Goal: Task Accomplishment & Management: Complete application form

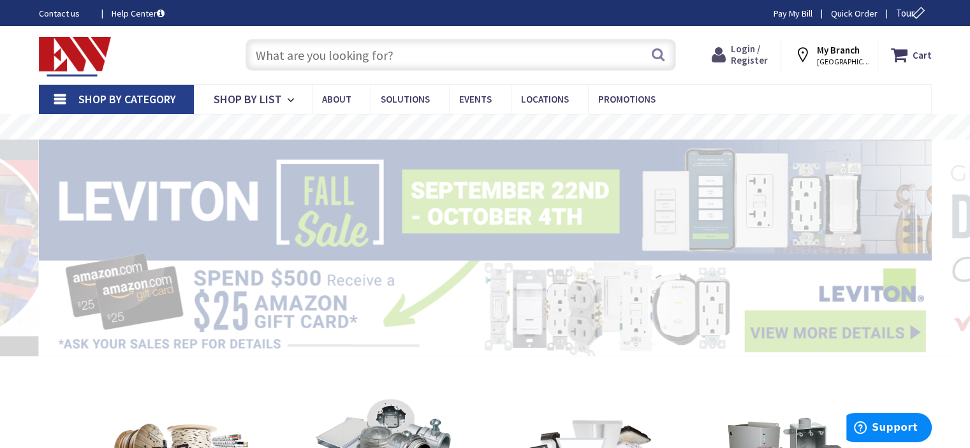
click at [762, 61] on span "Login / Register" at bounding box center [748, 55] width 37 height 24
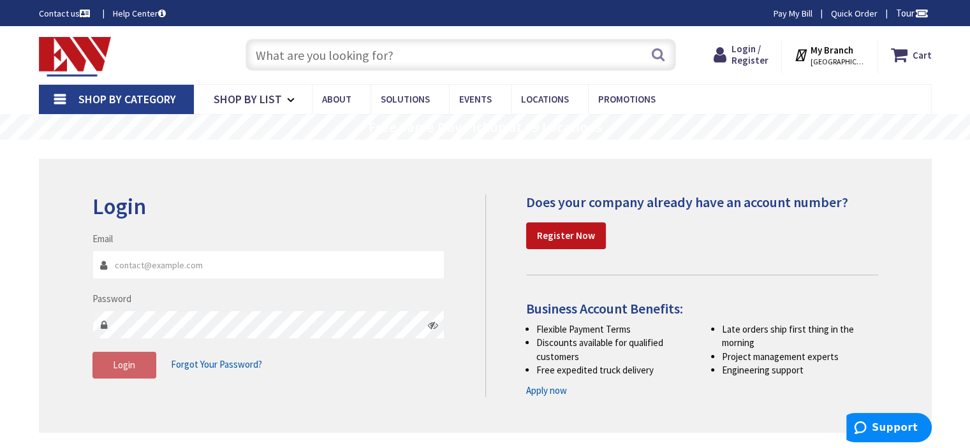
click at [854, 62] on span "NORWICH, CT" at bounding box center [837, 62] width 54 height 10
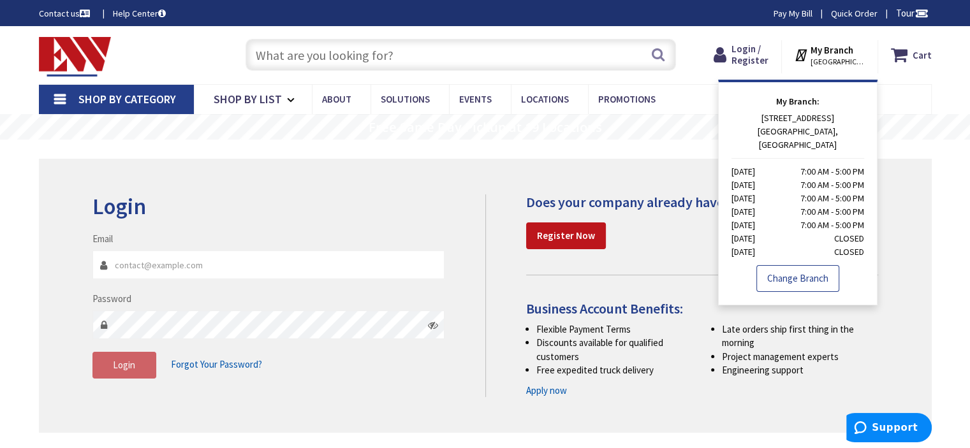
click at [825, 265] on link "Change Branch" at bounding box center [797, 278] width 83 height 27
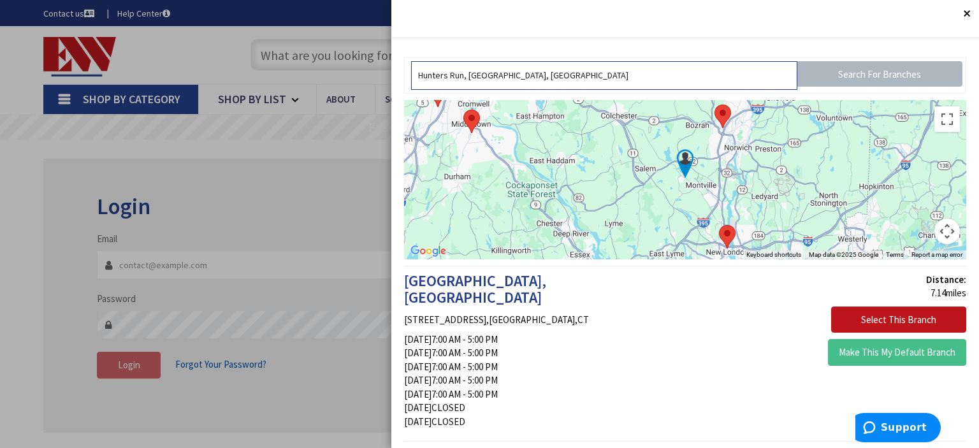
drag, startPoint x: 678, startPoint y: 68, endPoint x: 229, endPoint y: 68, distance: 448.7
type input "c"
click at [612, 74] on input "text" at bounding box center [604, 75] width 386 height 29
click at [467, 78] on input "10 alcap ridge cromwell, ct" at bounding box center [604, 75] width 386 height 29
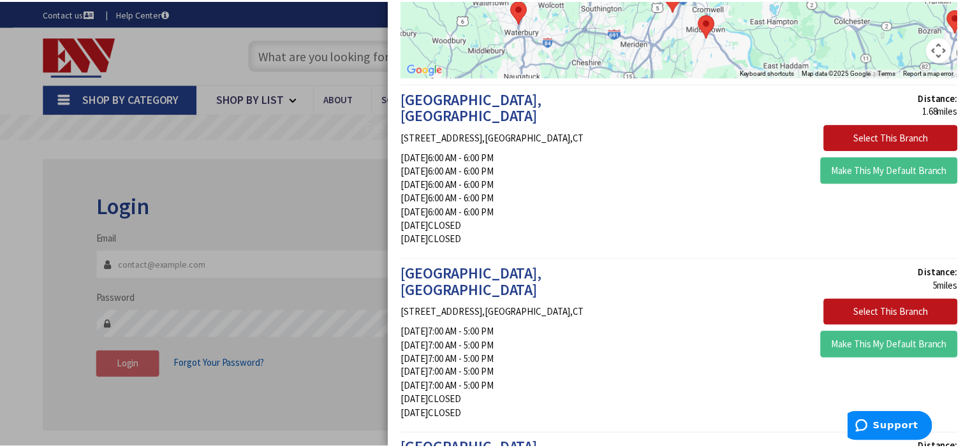
scroll to position [191, 0]
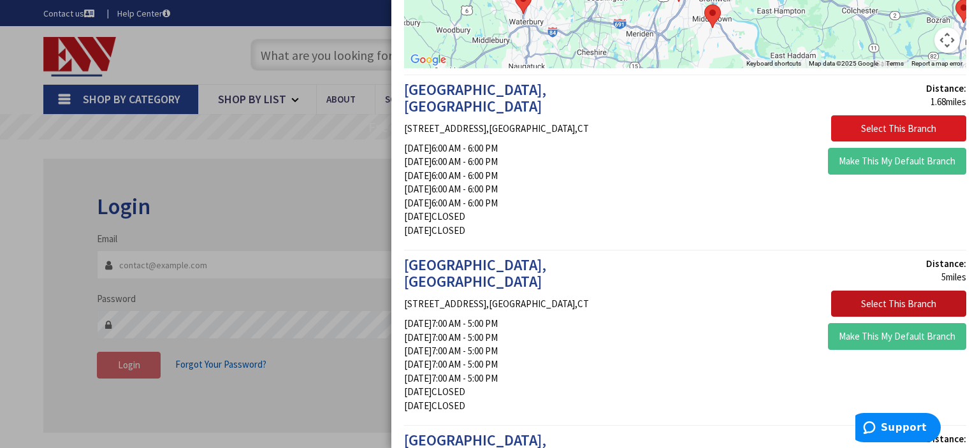
type input "10 alcap ridge, cromwell, ct"
click at [903, 125] on button "Select This Branch" at bounding box center [898, 128] width 135 height 27
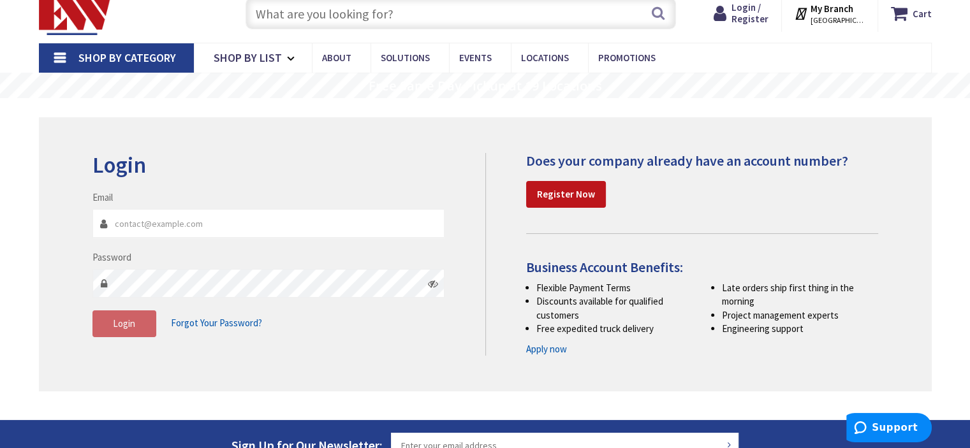
scroll to position [64, 0]
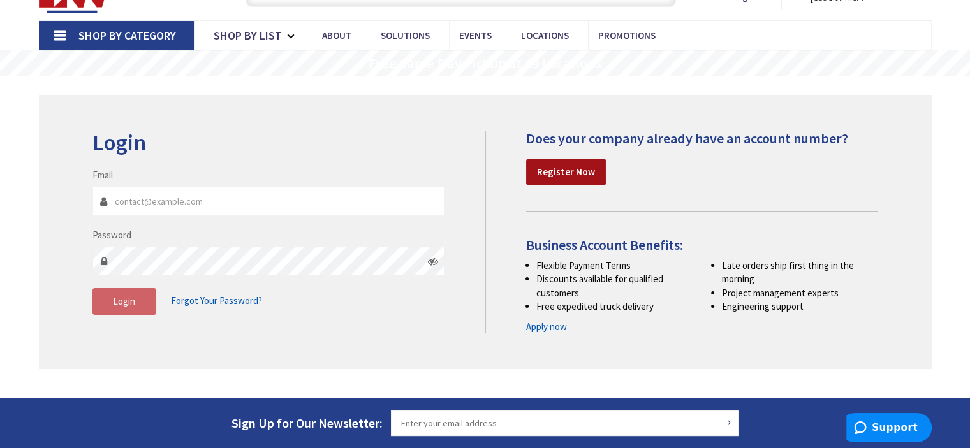
click at [580, 174] on strong "Register Now" at bounding box center [566, 172] width 58 height 12
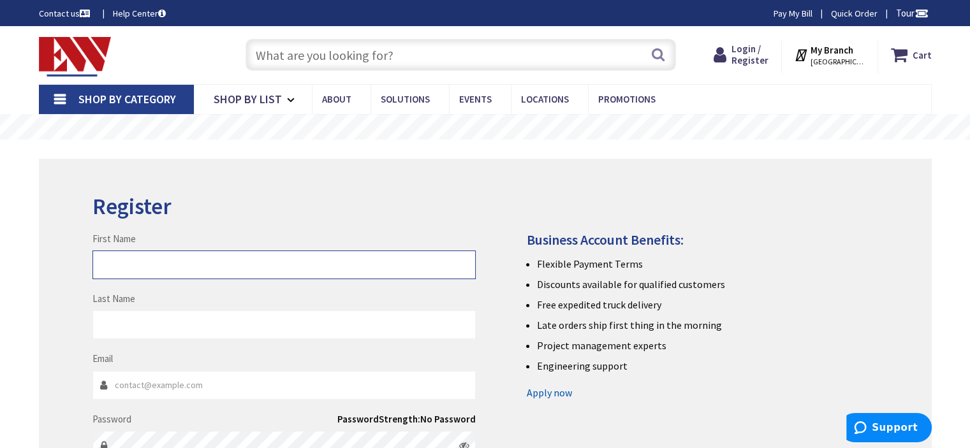
click at [385, 266] on input "First Name" at bounding box center [283, 265] width 383 height 29
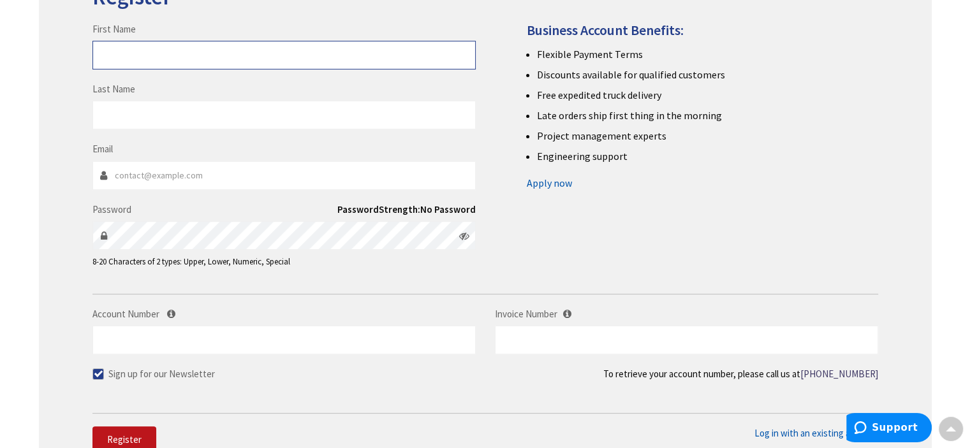
scroll to position [191, 0]
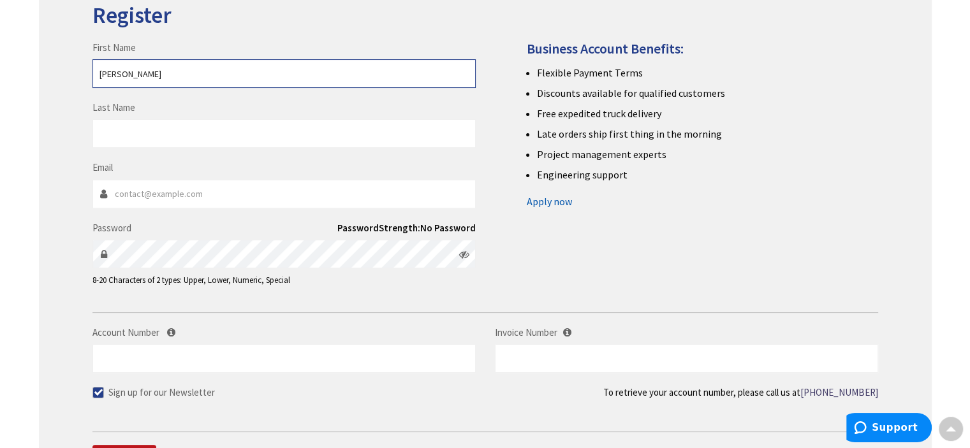
type input "David"
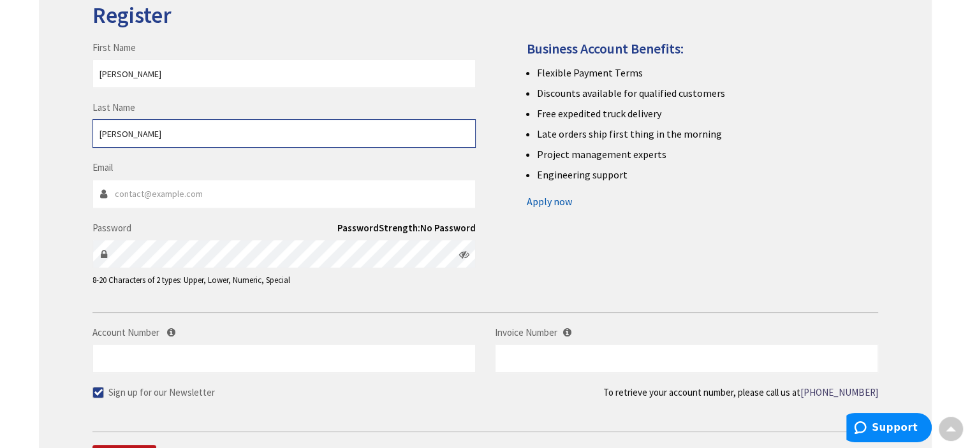
type input "Sousa"
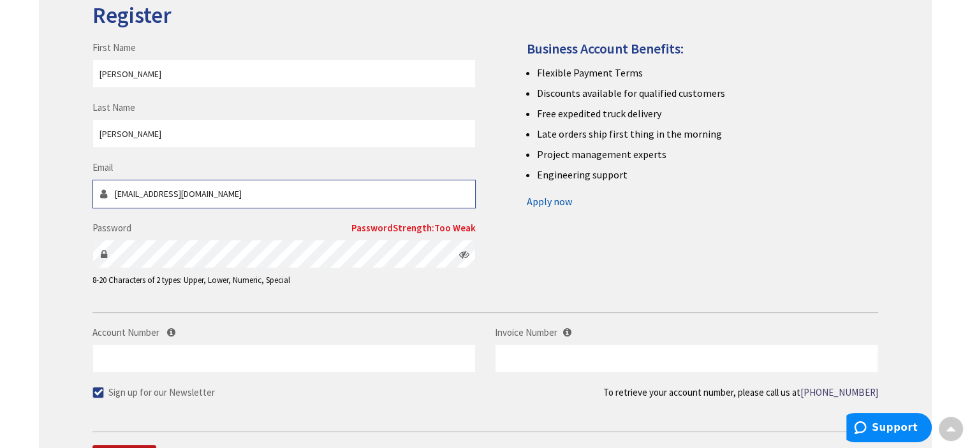
type input "d.sousa33@gmail.com"
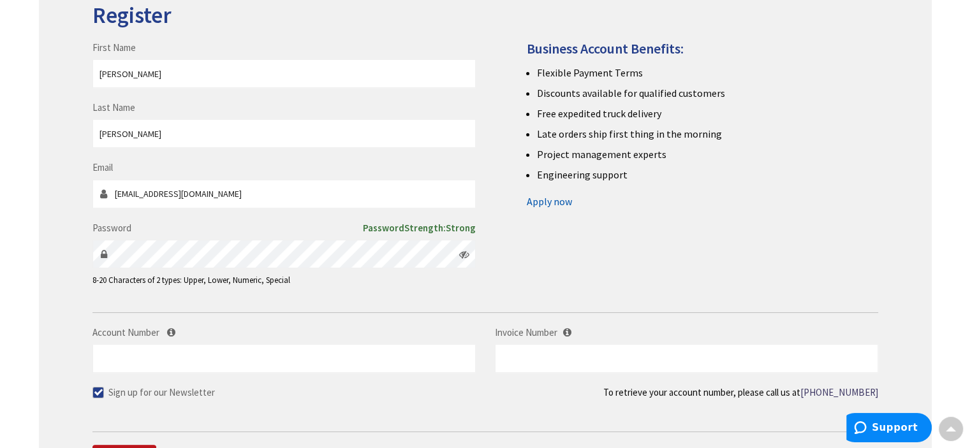
click at [435, 331] on label "Account Number" at bounding box center [283, 332] width 383 height 13
click at [435, 344] on input "Account Number" at bounding box center [283, 358] width 383 height 29
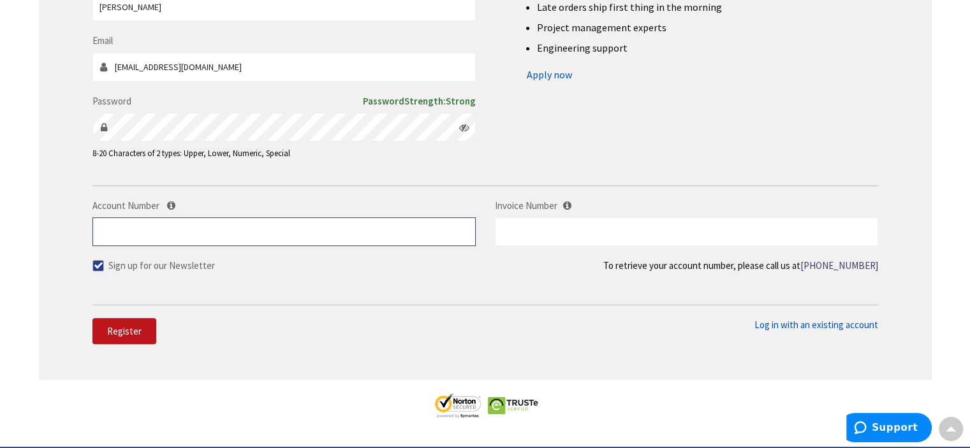
scroll to position [319, 0]
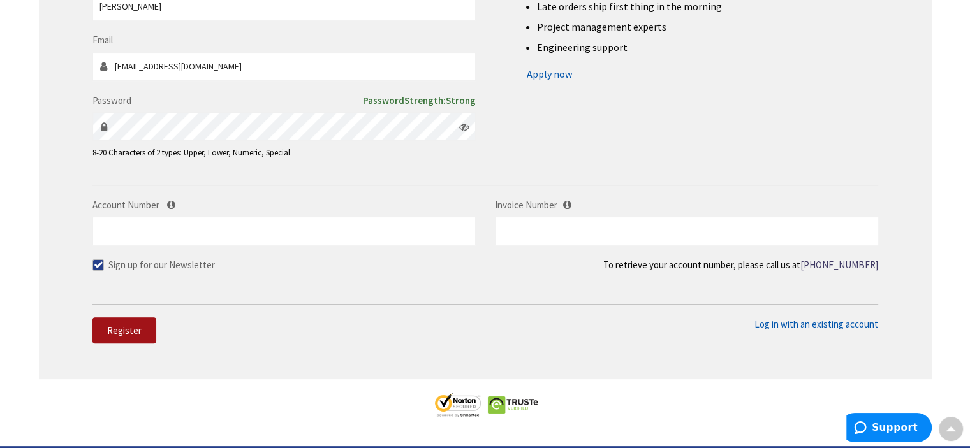
click at [124, 333] on span "Register" at bounding box center [124, 330] width 34 height 12
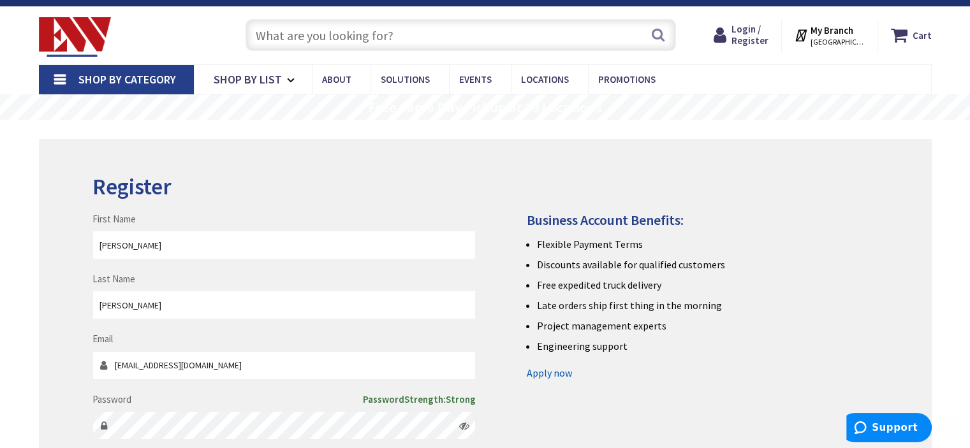
scroll to position [0, 0]
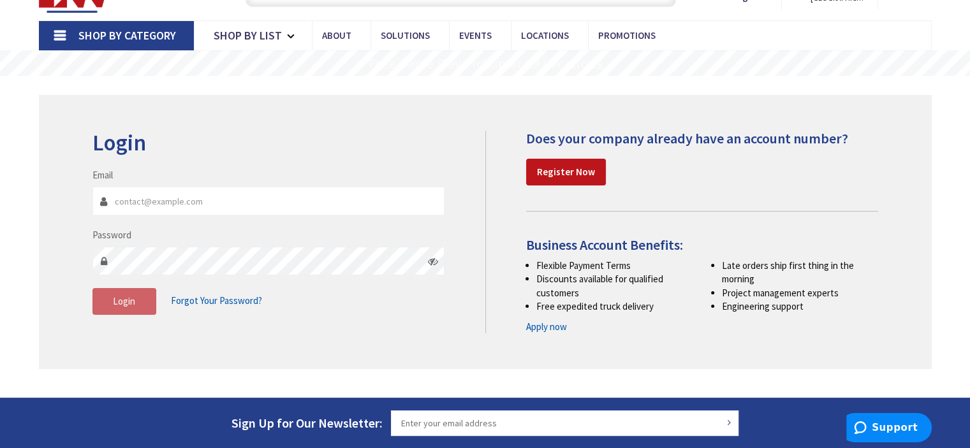
click at [544, 328] on link "Apply now" at bounding box center [546, 326] width 41 height 13
